Goal: Task Accomplishment & Management: Use online tool/utility

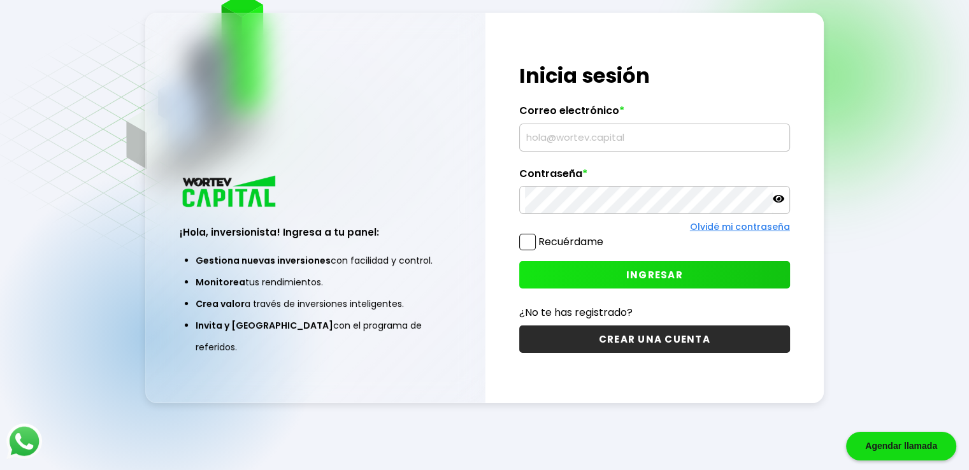
scroll to position [64, 0]
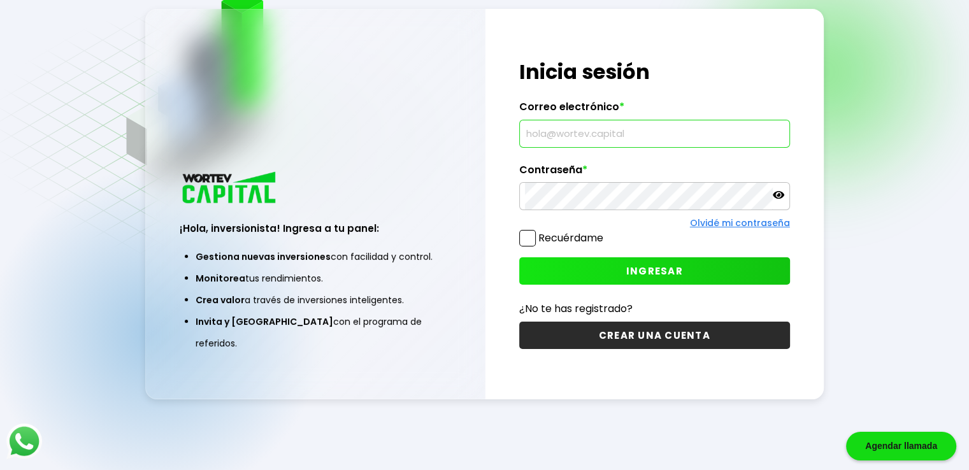
click at [655, 136] on input "text" at bounding box center [654, 133] width 259 height 27
type input "[EMAIL_ADDRESS][DOMAIN_NAME]"
click at [588, 270] on button "INGRESAR" at bounding box center [654, 270] width 271 height 27
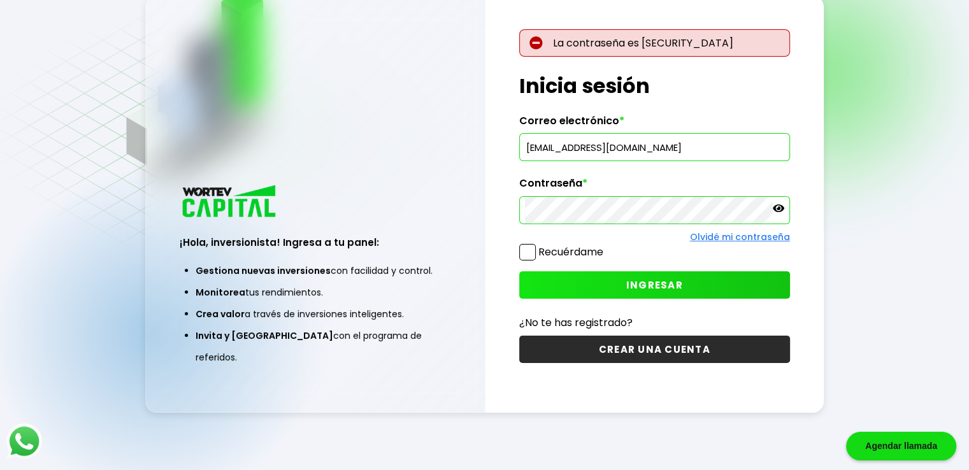
click at [781, 212] on icon at bounding box center [778, 209] width 11 height 8
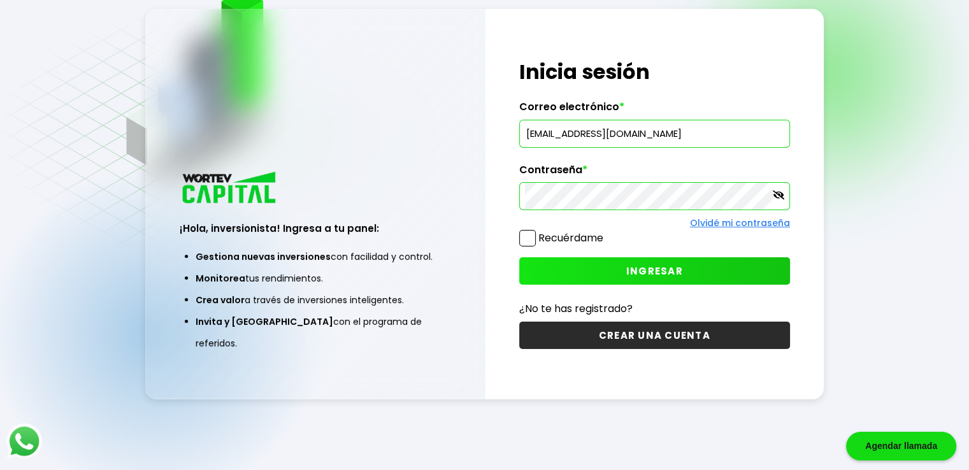
click at [579, 273] on button "INGRESAR" at bounding box center [654, 270] width 271 height 27
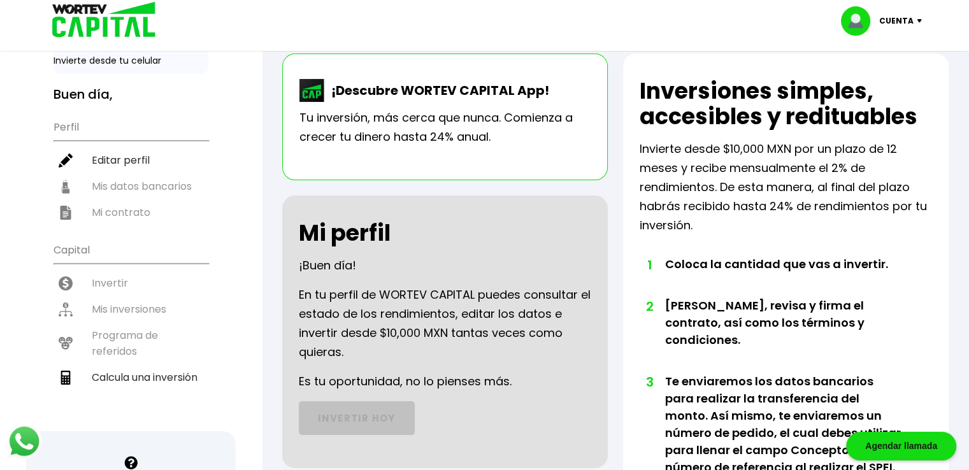
scroll to position [0, 0]
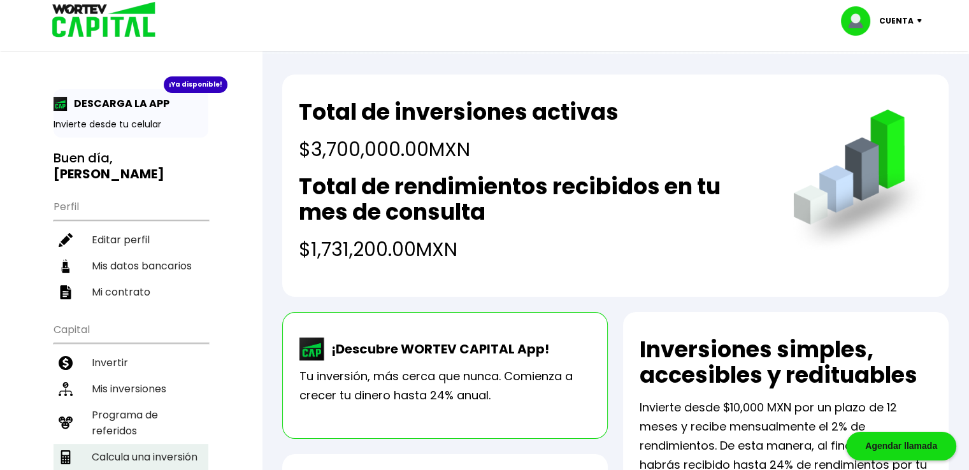
click at [148, 444] on li "Calcula una inversión" at bounding box center [131, 457] width 155 height 26
select select "1"
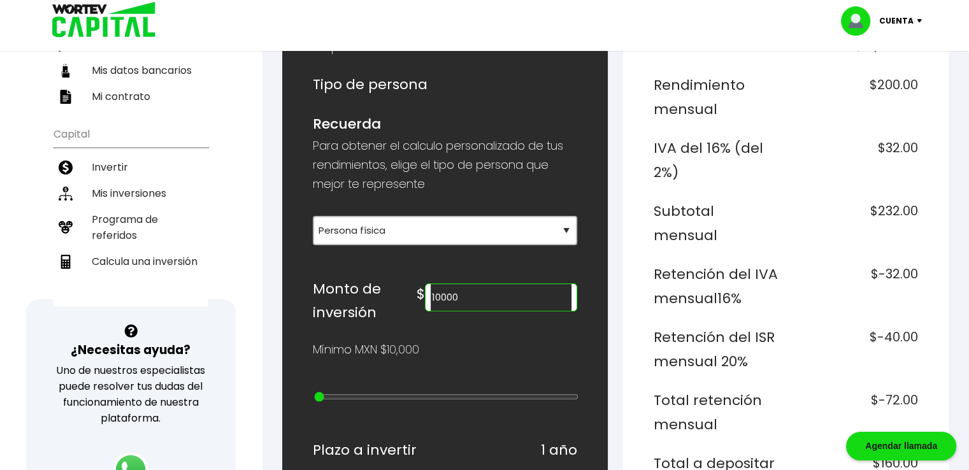
scroll to position [204, 0]
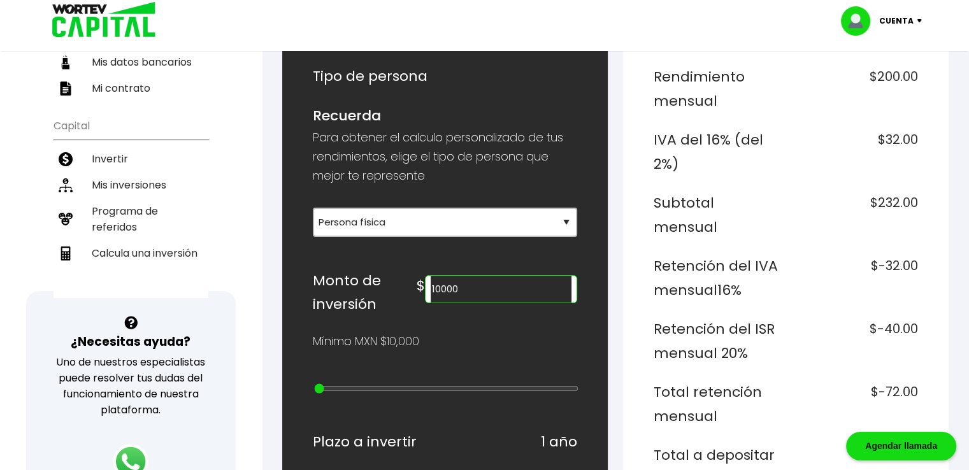
click at [535, 286] on input "10000" at bounding box center [501, 289] width 141 height 27
type input "1"
click at [535, 286] on input "55" at bounding box center [501, 289] width 141 height 27
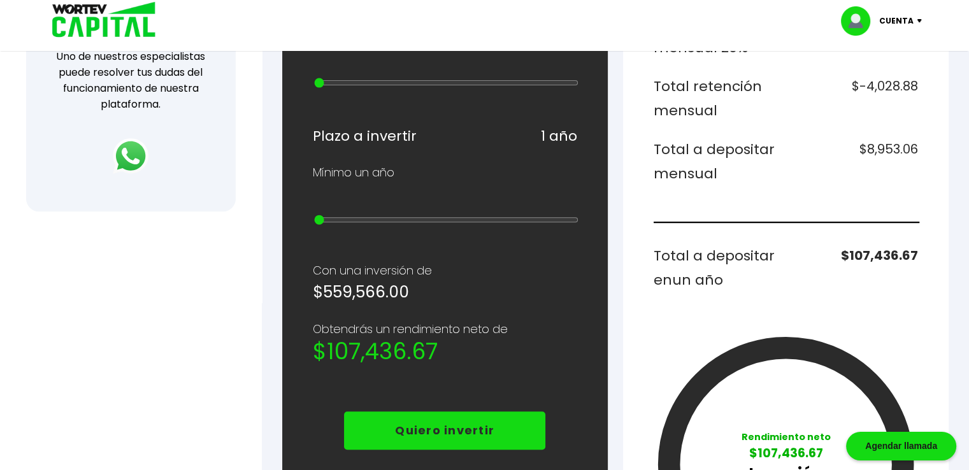
scroll to position [535, 0]
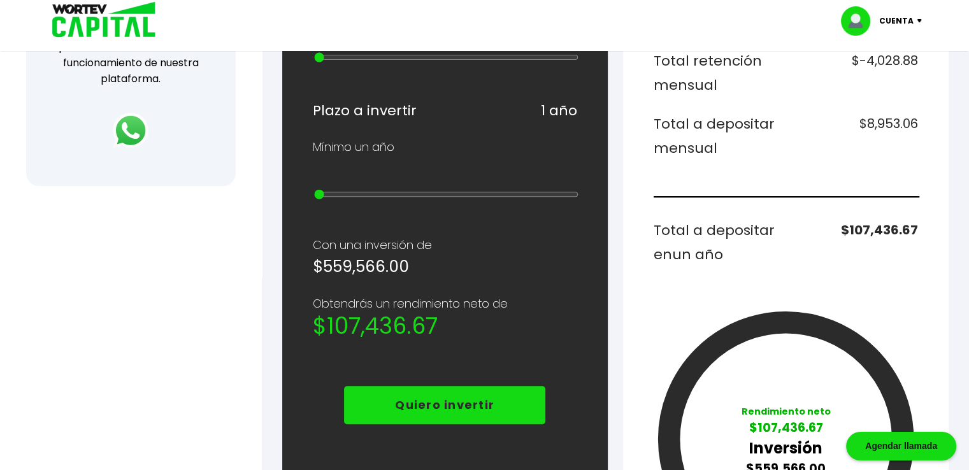
type input "559566"
click at [447, 396] on p "Quiero invertir" at bounding box center [444, 405] width 99 height 19
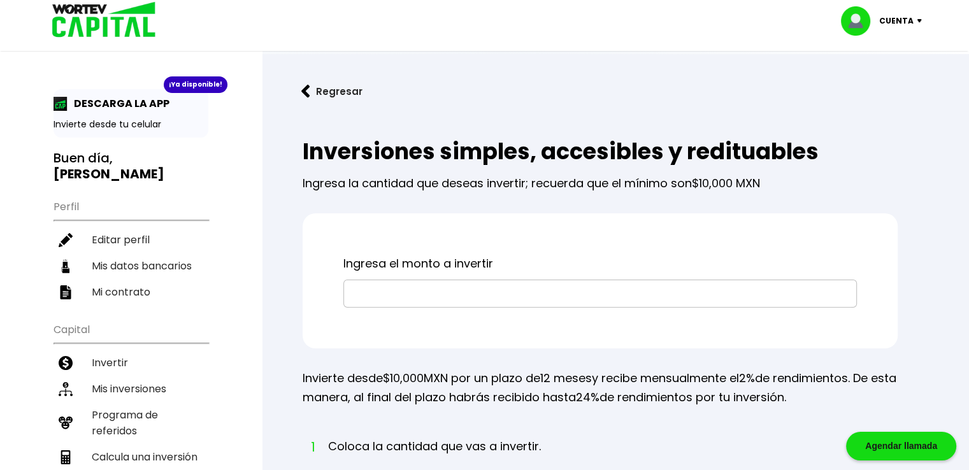
select select "1"
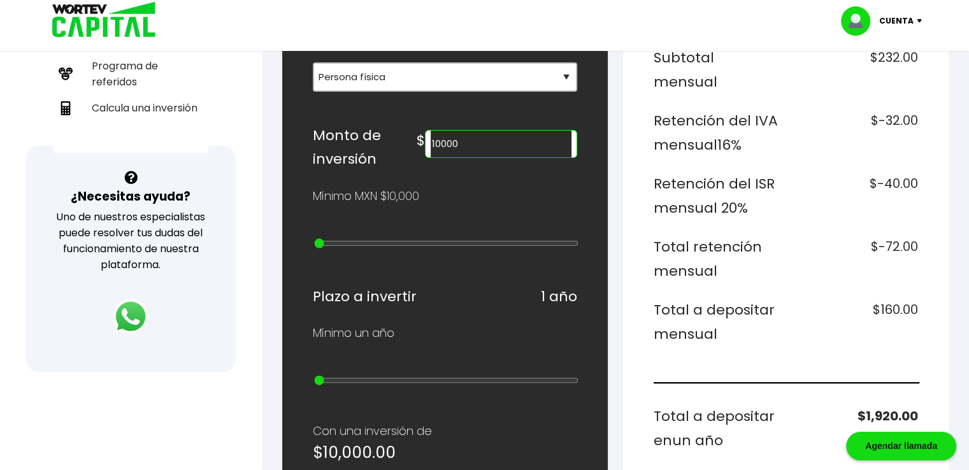
scroll to position [348, 0]
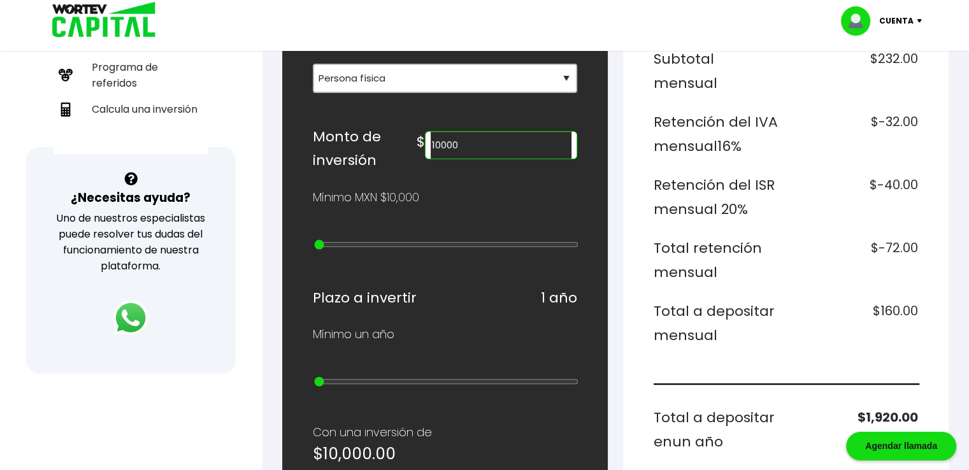
click at [501, 151] on input "10000" at bounding box center [501, 145] width 141 height 27
type input "1"
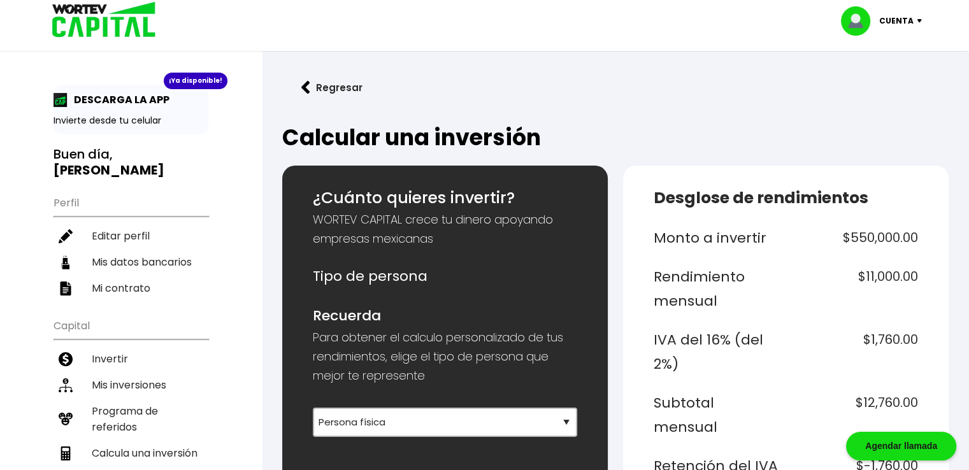
scroll to position [0, 0]
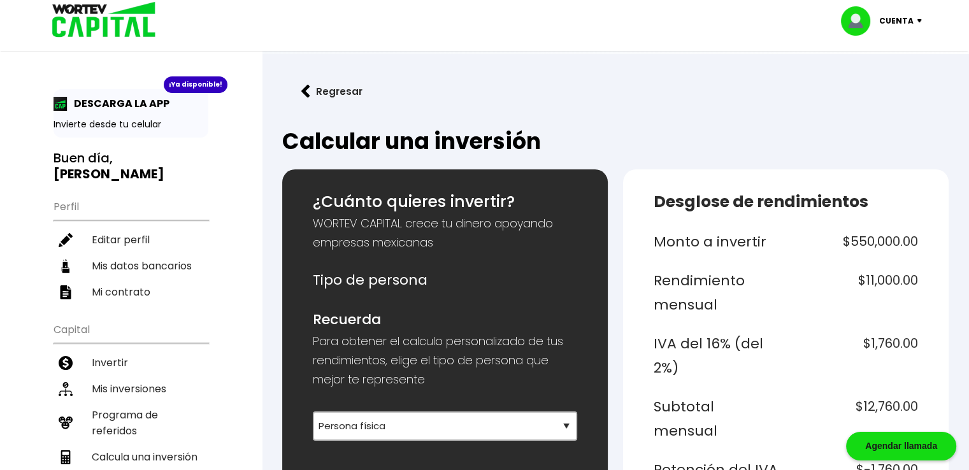
type input "550000"
click at [919, 21] on img at bounding box center [922, 21] width 17 height 4
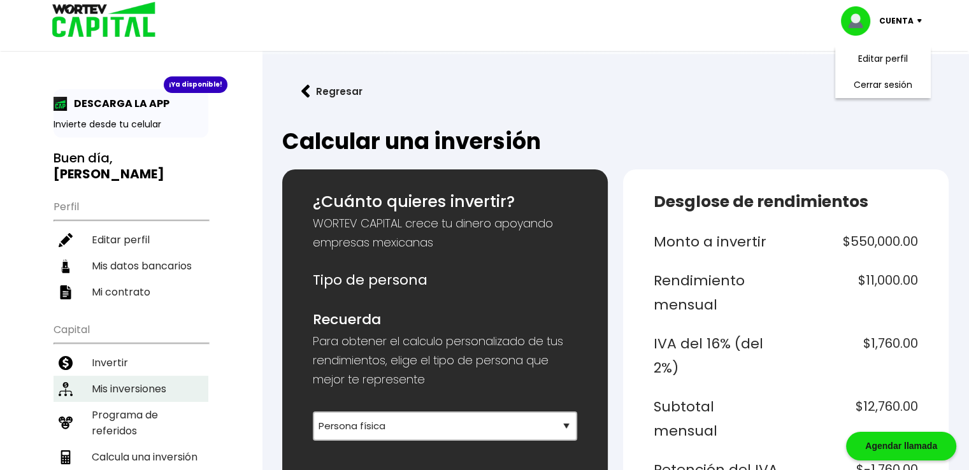
click at [148, 376] on li "Mis inversiones" at bounding box center [131, 389] width 155 height 26
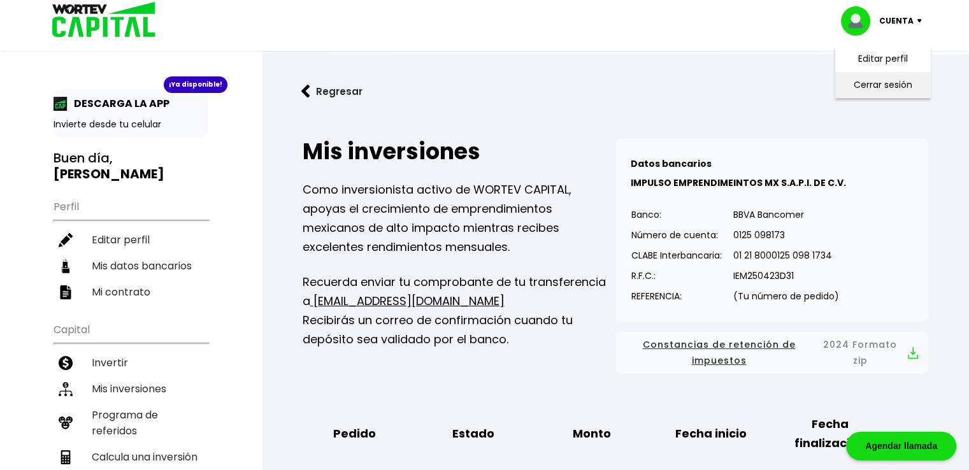
click at [871, 85] on li "Cerrar sesión" at bounding box center [883, 85] width 102 height 26
